Goal: Task Accomplishment & Management: Manage account settings

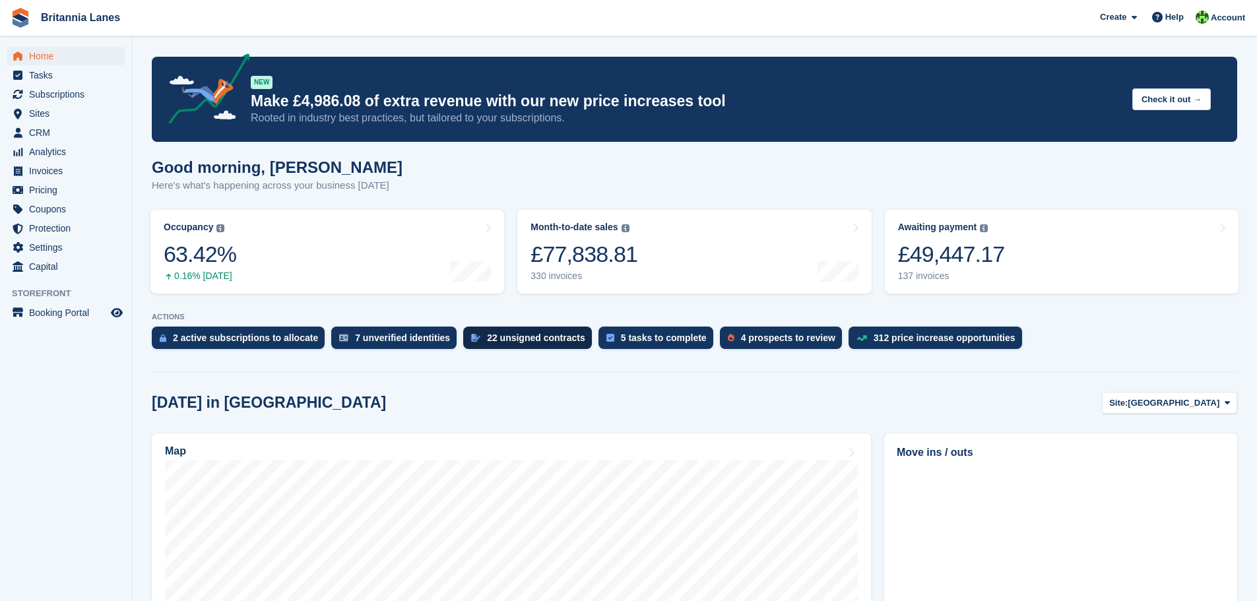
click at [507, 339] on div "22 unsigned contracts" at bounding box center [536, 338] width 98 height 11
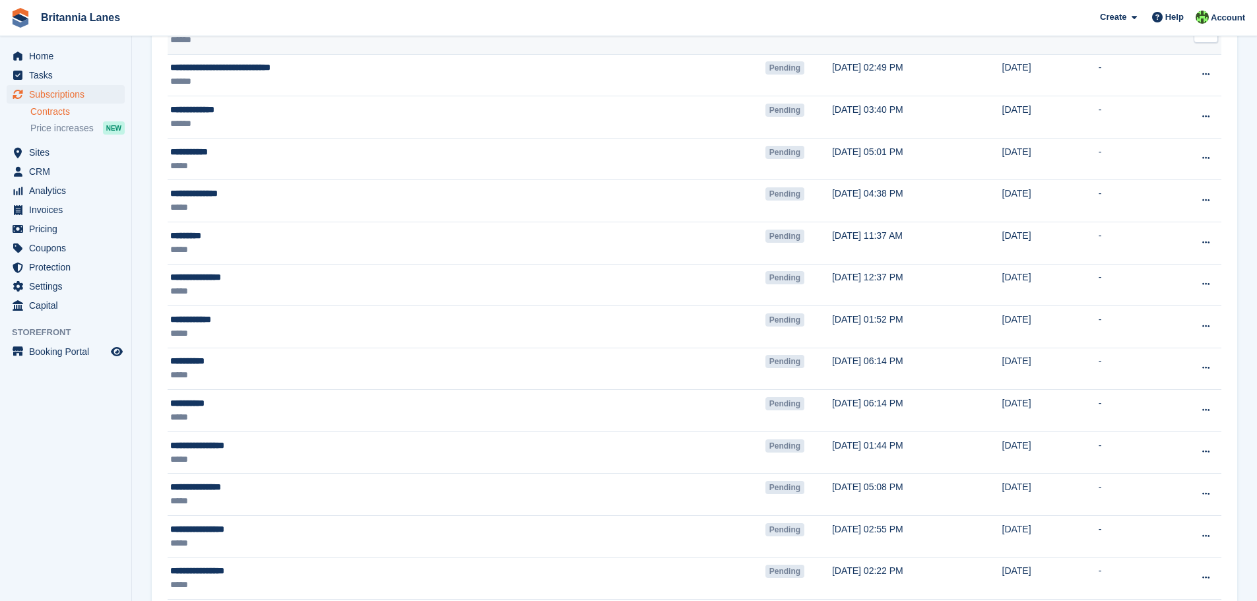
scroll to position [594, 0]
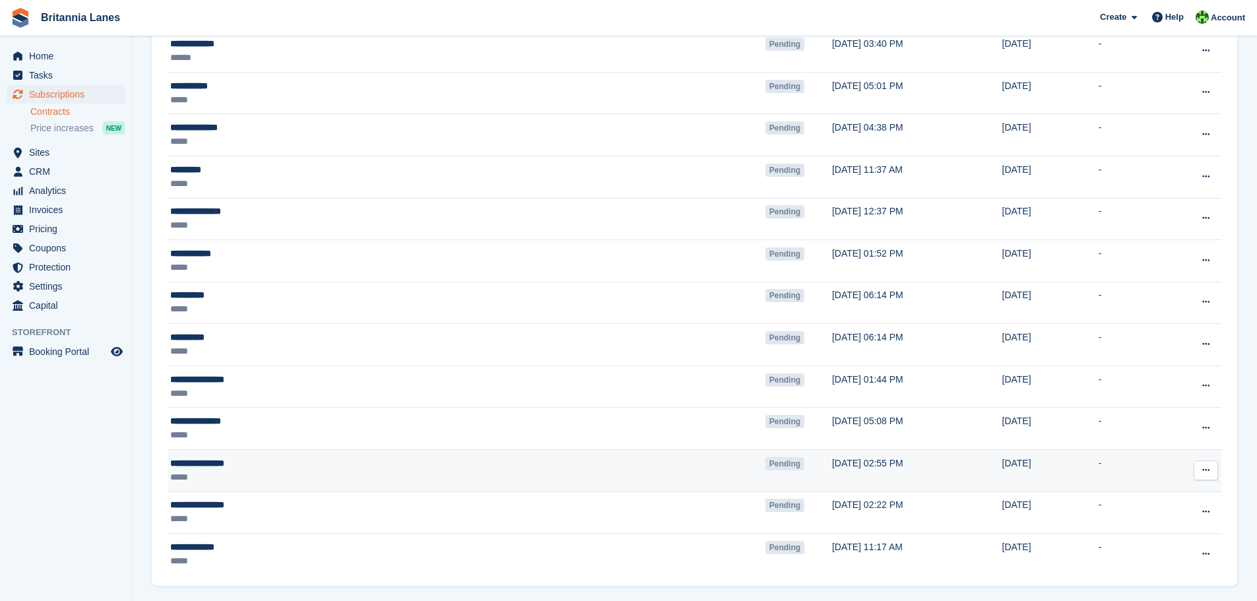
click at [1206, 470] on icon at bounding box center [1205, 470] width 7 height 9
click at [1145, 530] on p "Void contract" at bounding box center [1154, 530] width 115 height 17
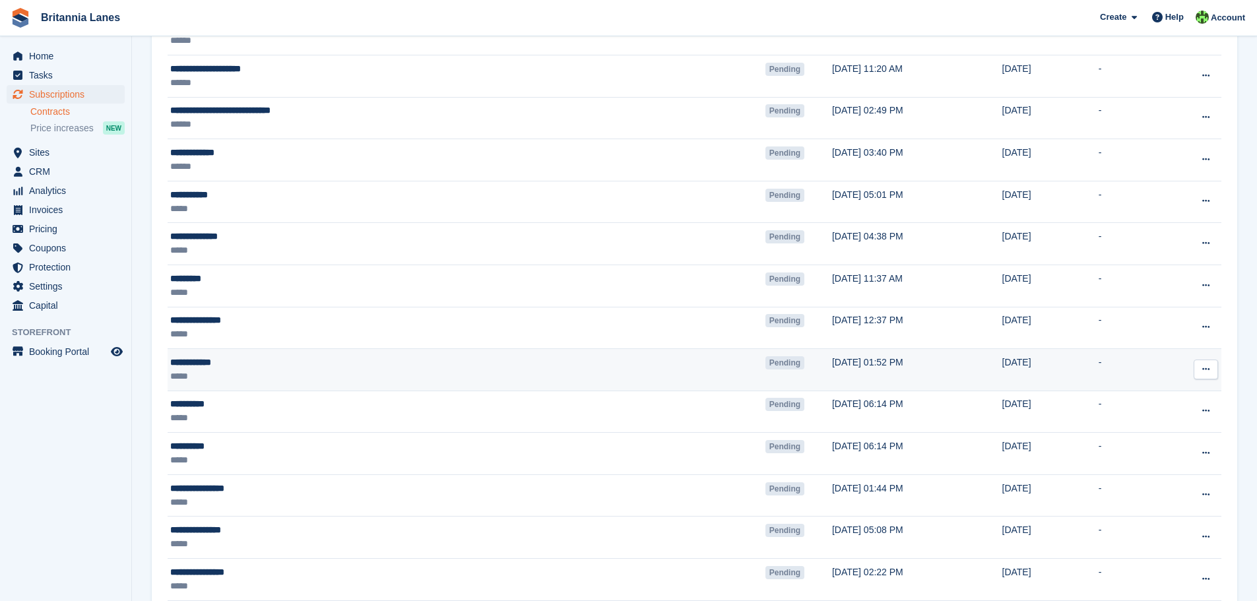
scroll to position [462, 0]
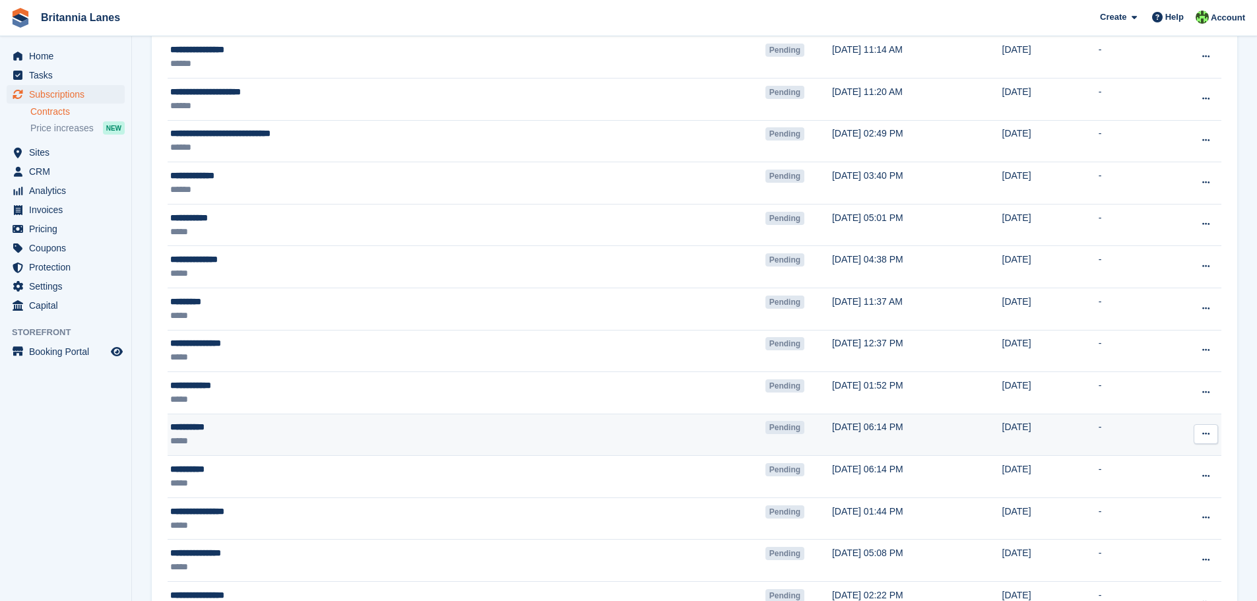
click at [1205, 435] on icon at bounding box center [1205, 434] width 7 height 9
click at [1161, 494] on p "Void contract" at bounding box center [1154, 494] width 115 height 17
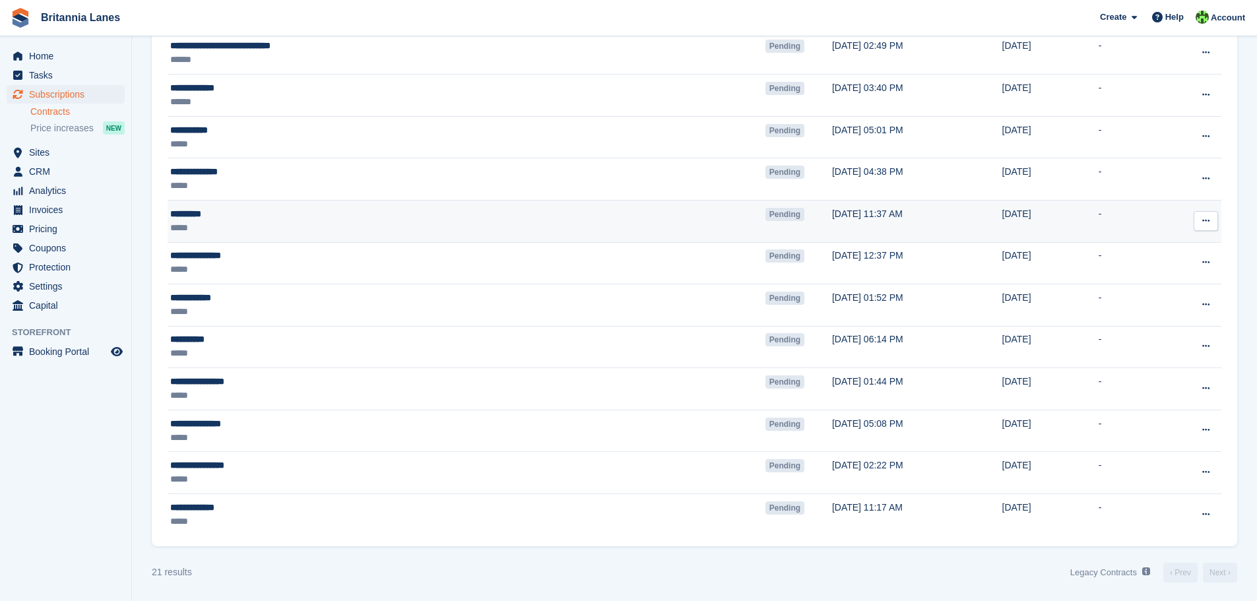
scroll to position [552, 0]
